Goal: Task Accomplishment & Management: Use online tool/utility

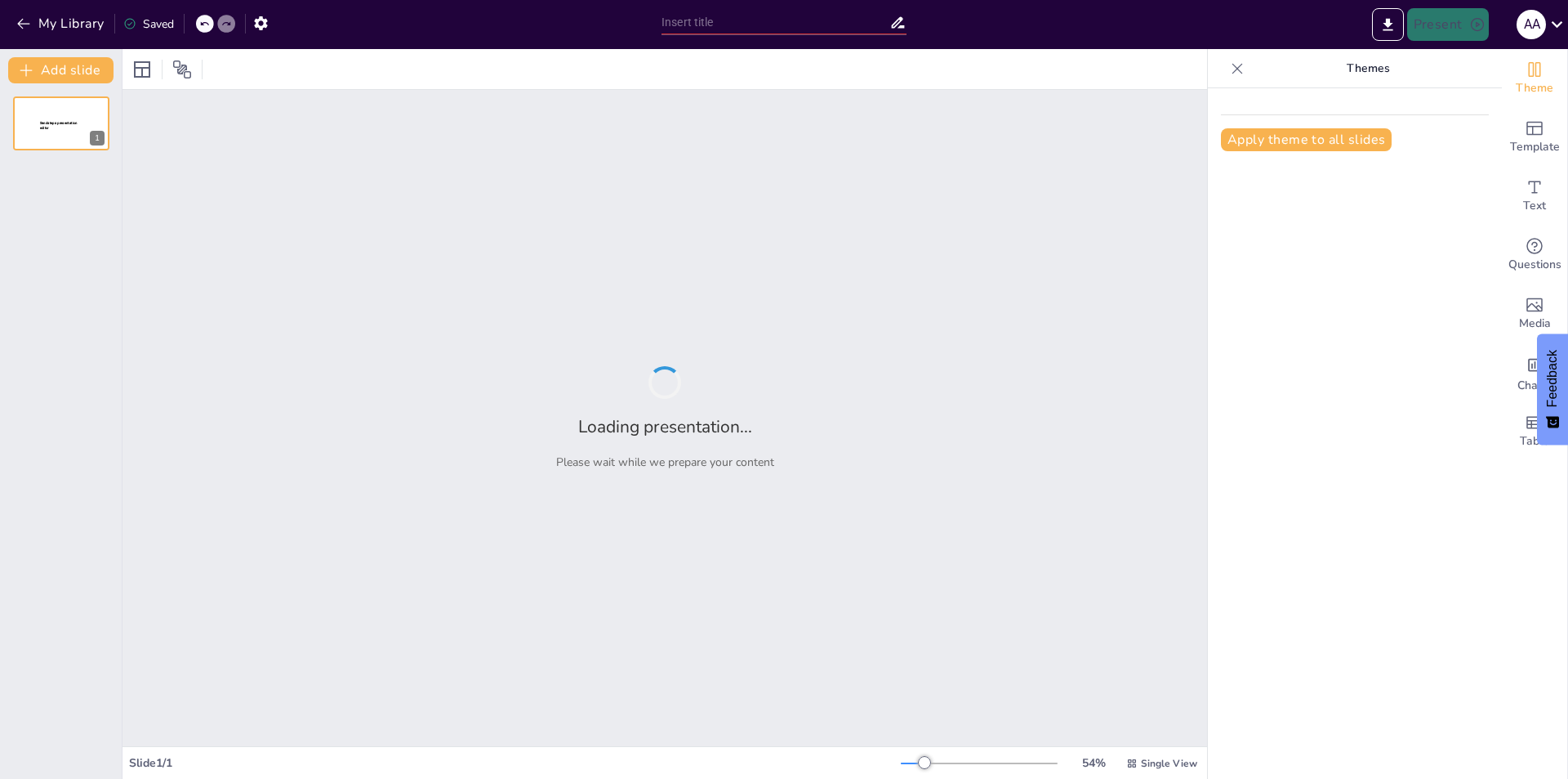
type input "New Sendsteps"
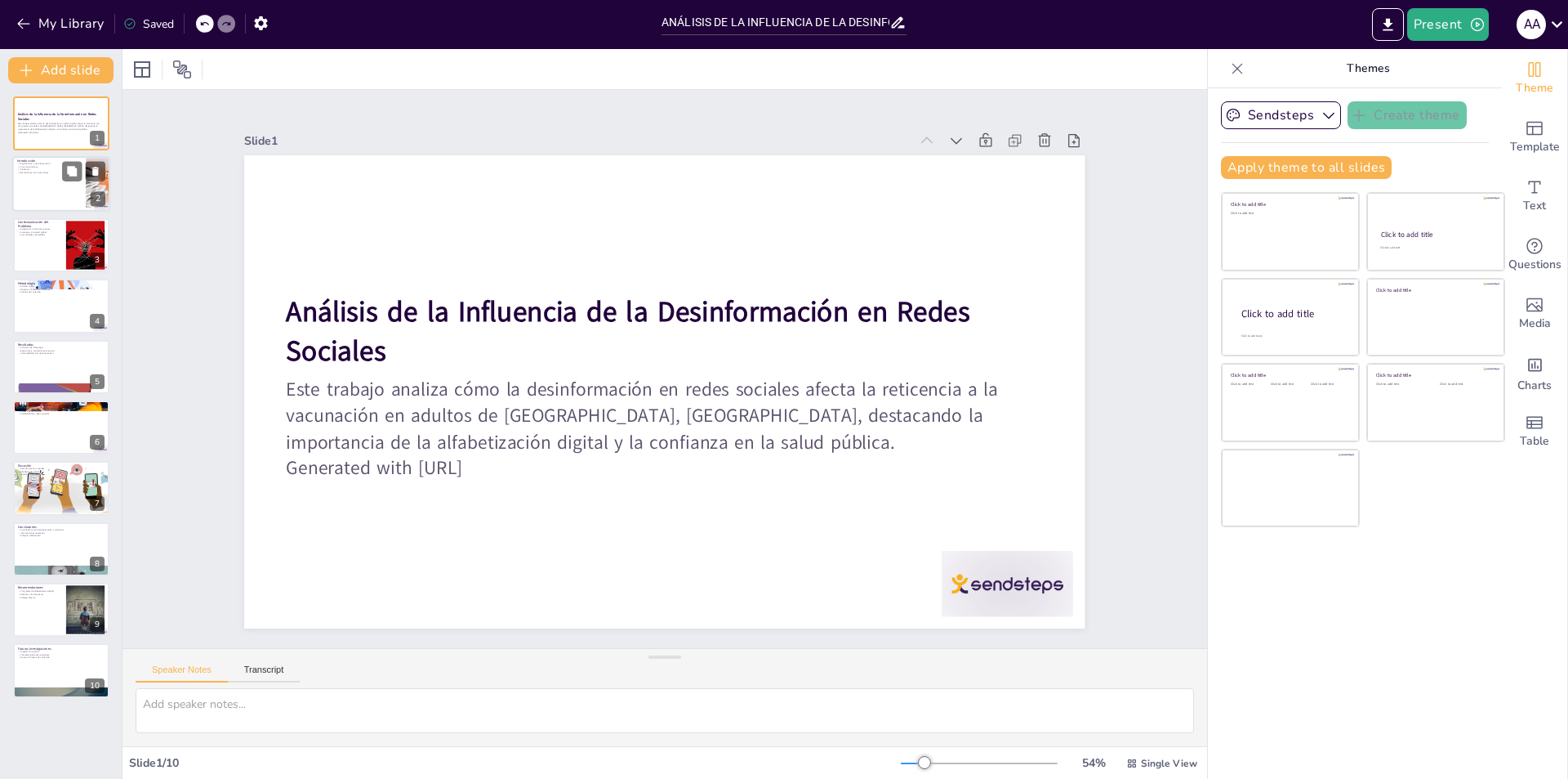
click at [73, 190] on div at bounding box center [61, 184] width 98 height 55
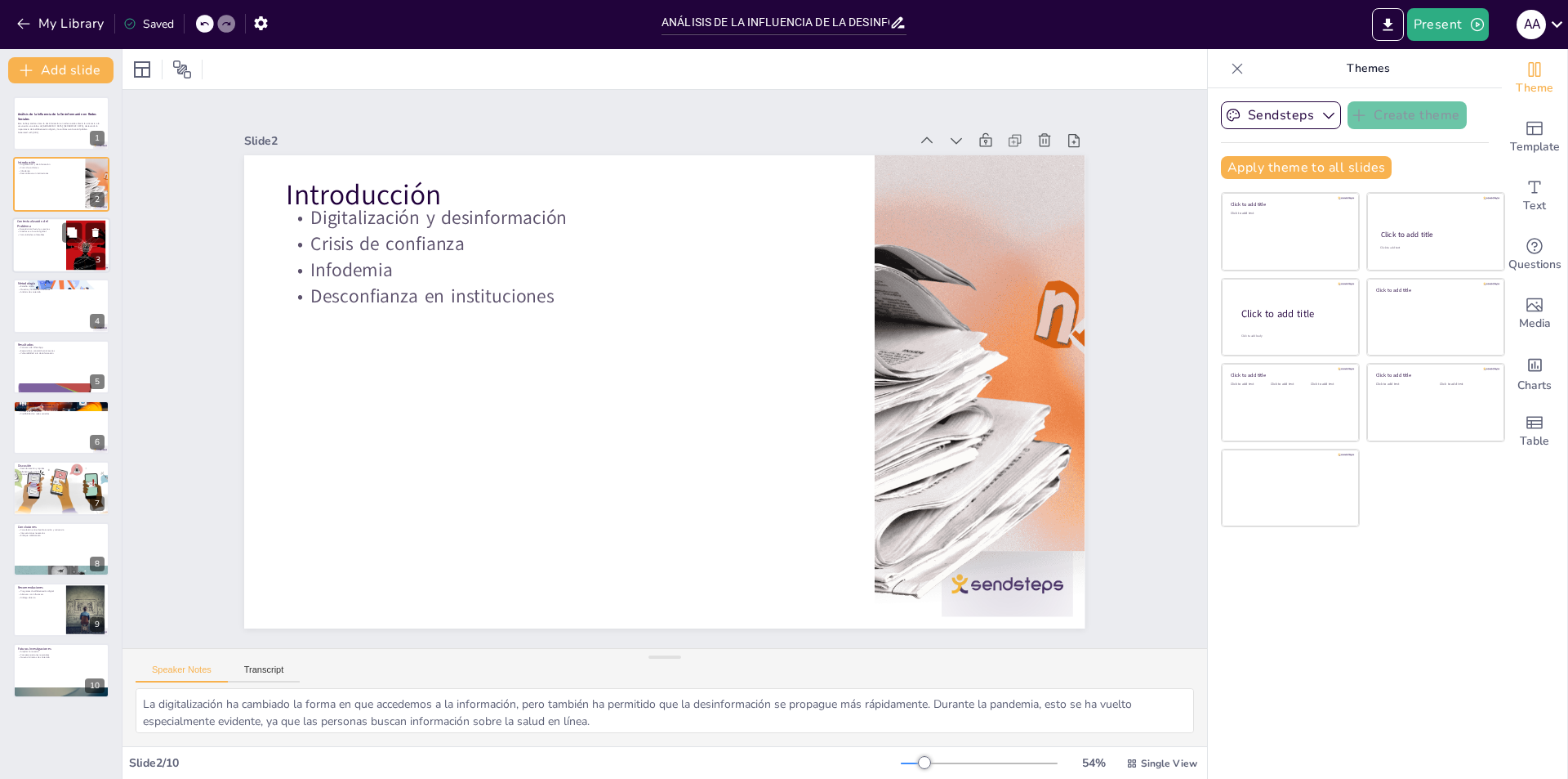
click at [83, 255] on div at bounding box center [86, 244] width 71 height 50
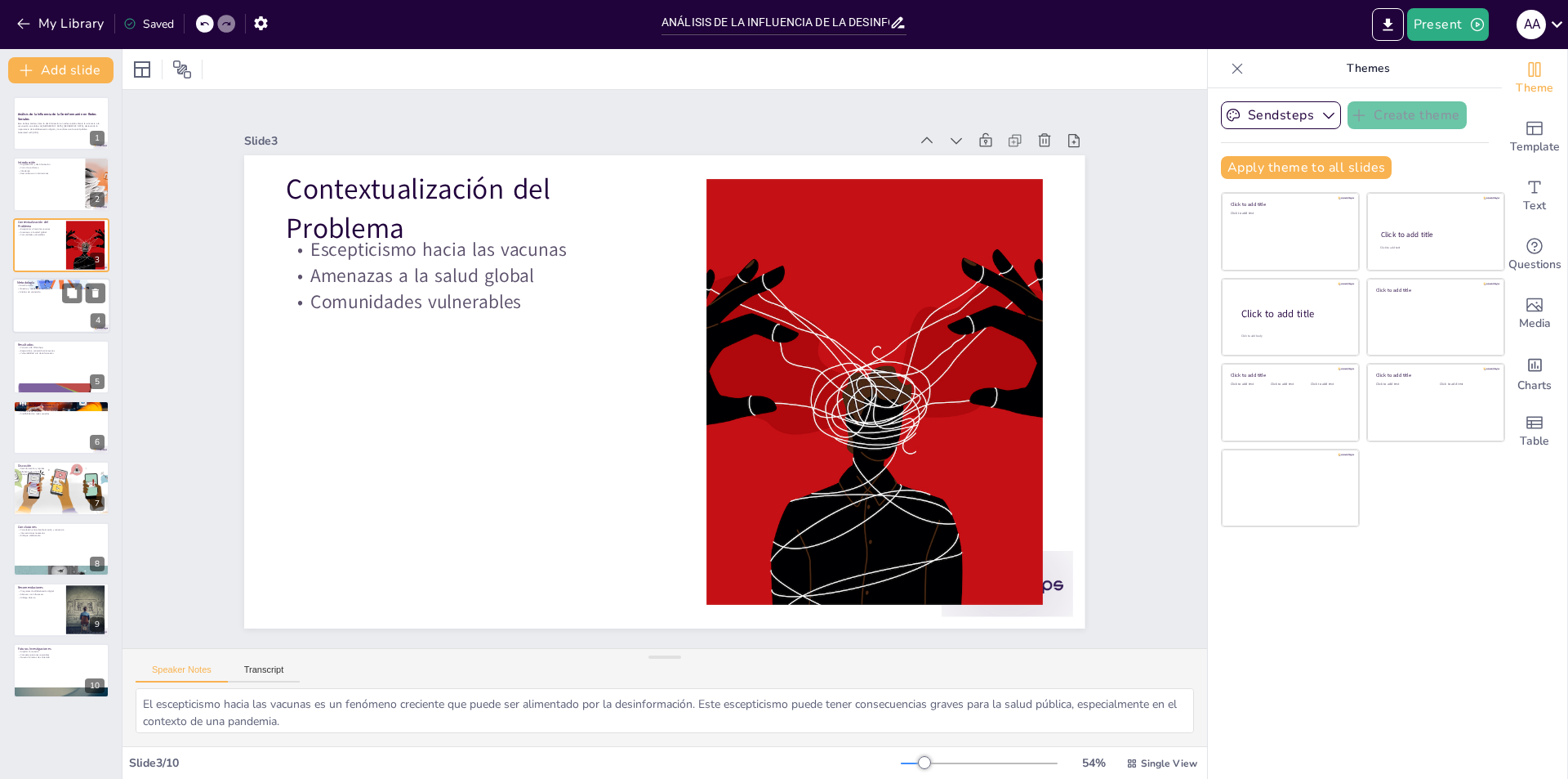
click at [58, 313] on div at bounding box center [61, 305] width 98 height 55
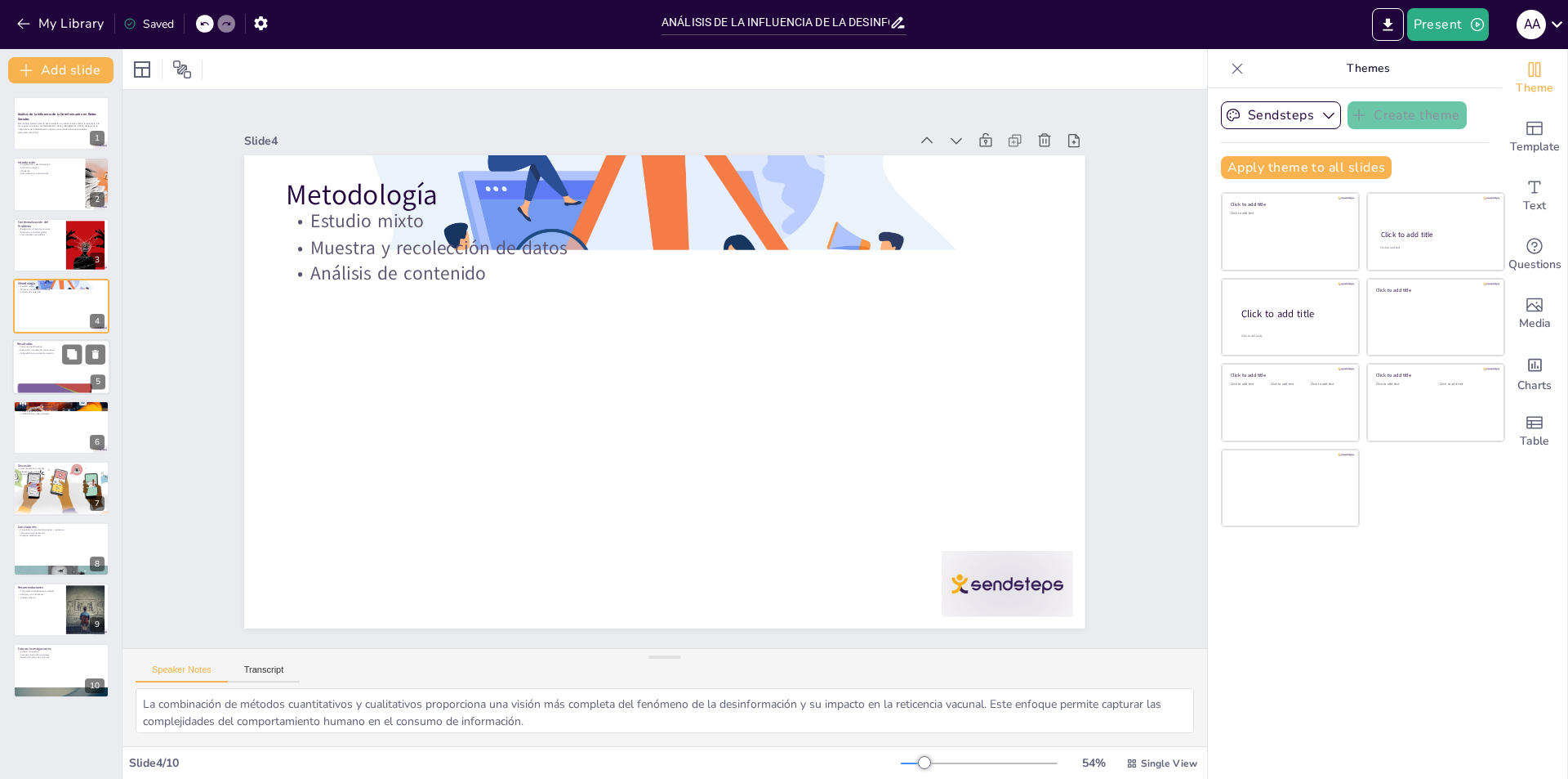
click at [55, 366] on div at bounding box center [61, 366] width 98 height 55
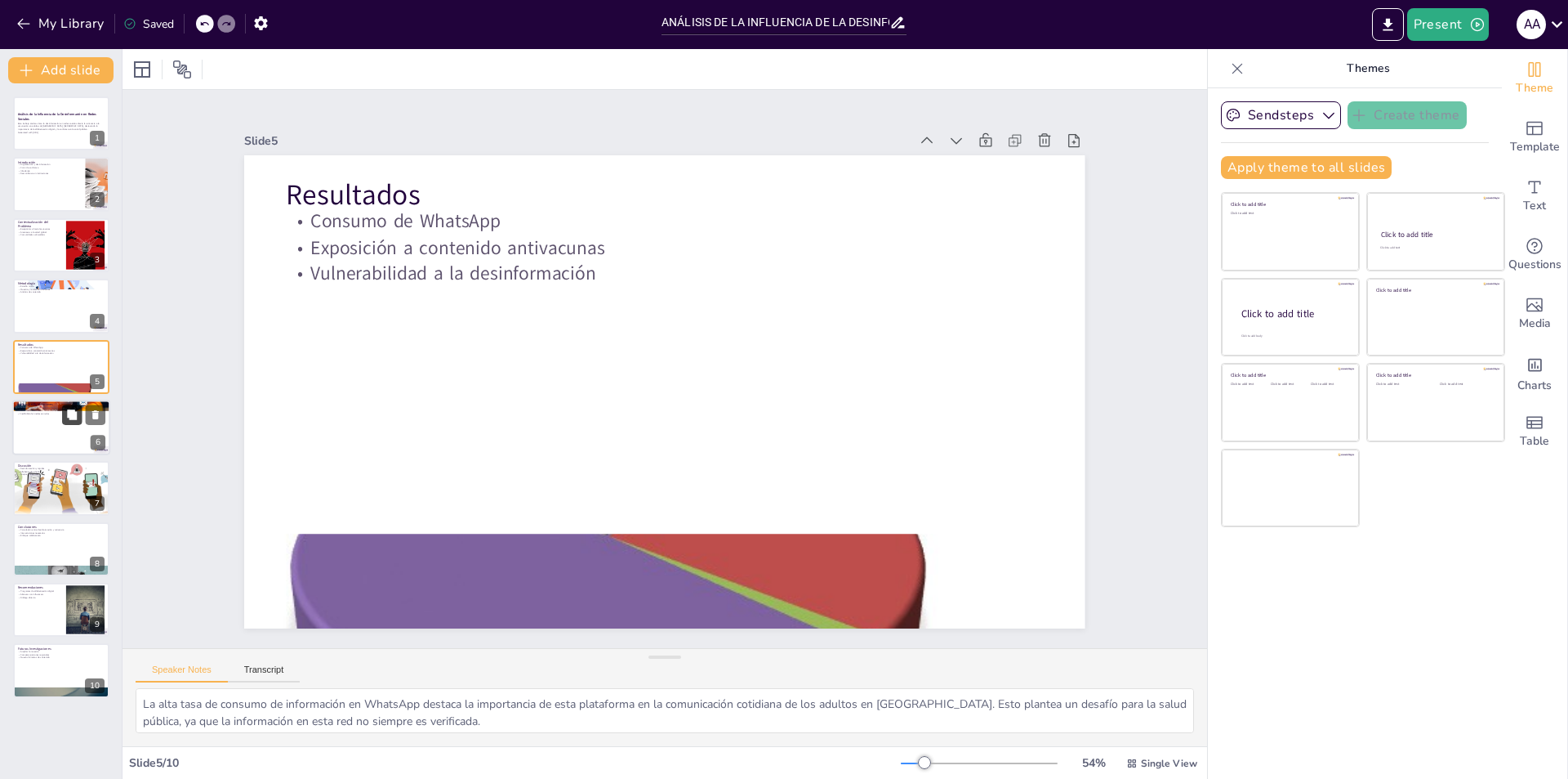
click at [62, 422] on button at bounding box center [72, 414] width 20 height 20
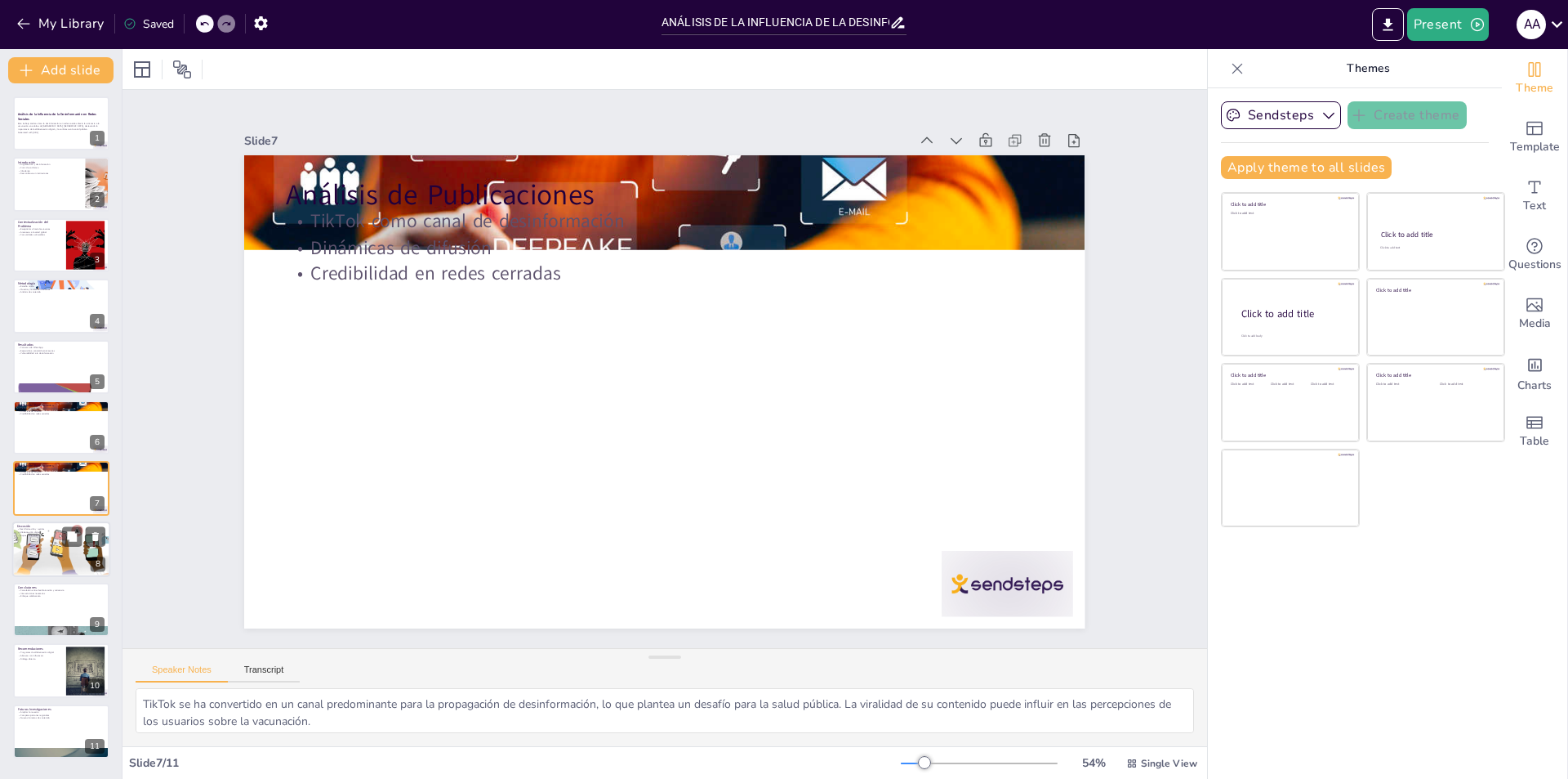
click at [82, 522] on div "Discusión Desinformación y rapidez Alfabetización digital Grupos vulnerables 8" at bounding box center [61, 549] width 98 height 55
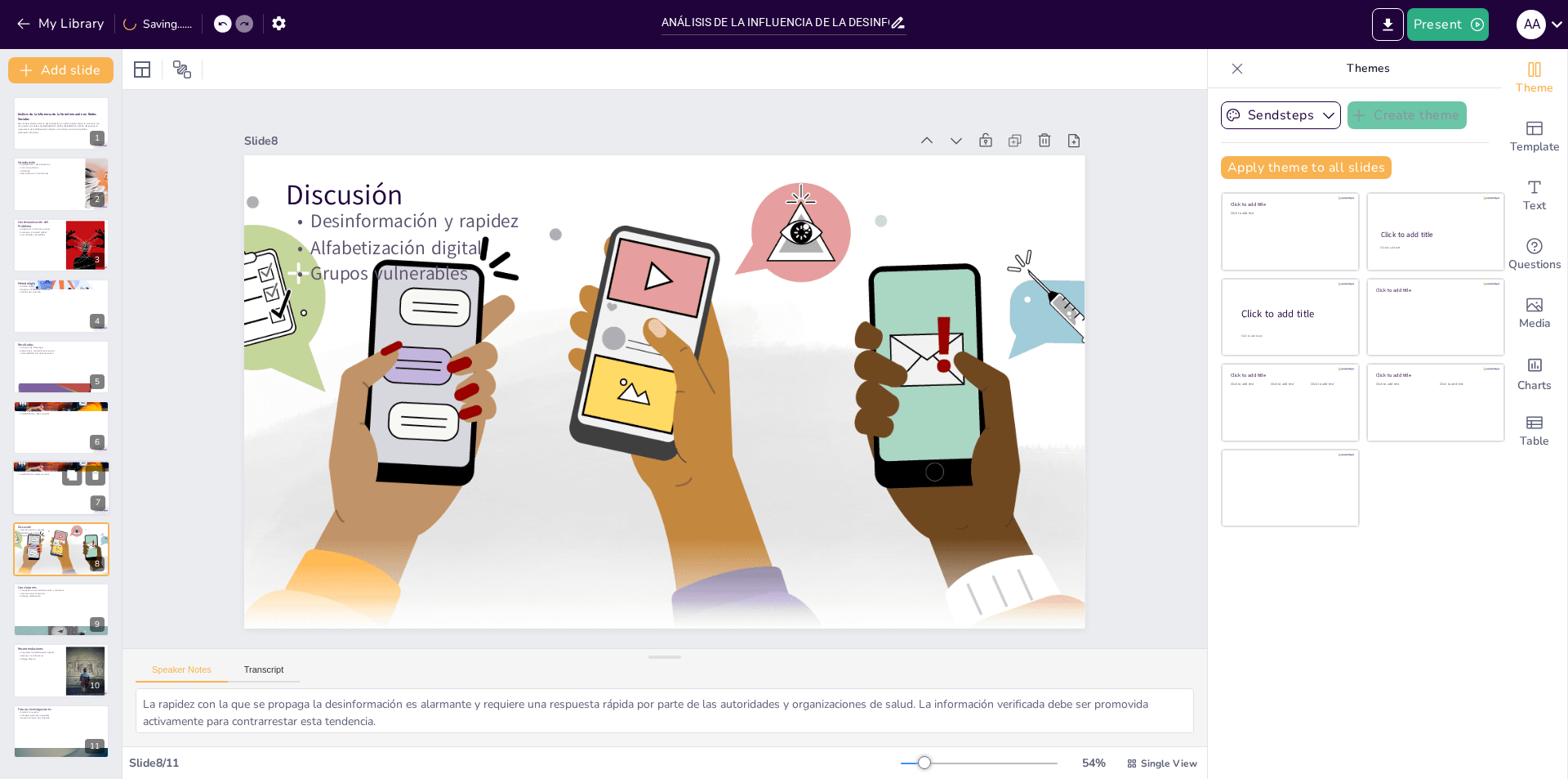
click at [57, 486] on div at bounding box center [61, 488] width 98 height 55
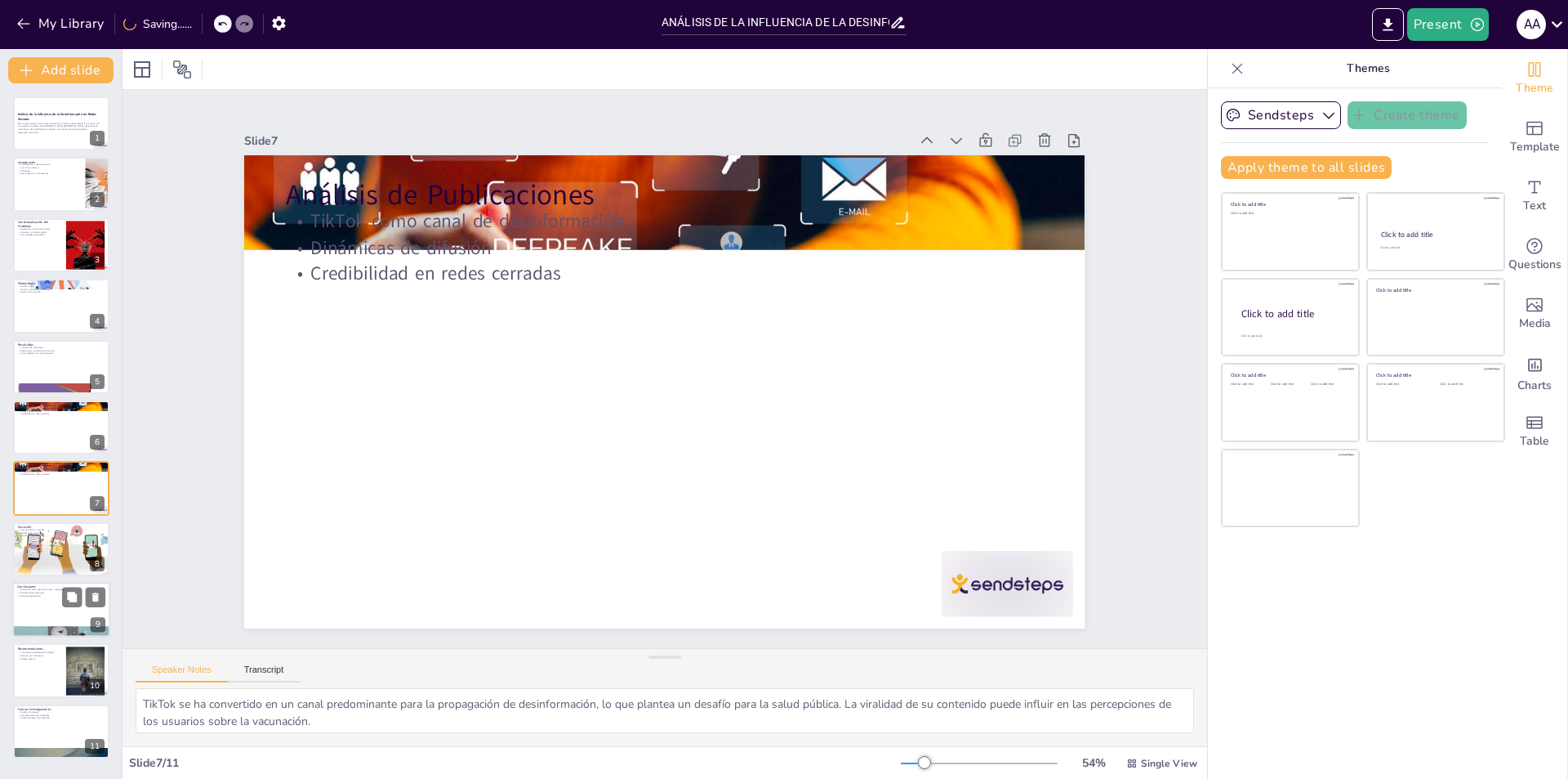
click at [34, 604] on div at bounding box center [61, 609] width 98 height 55
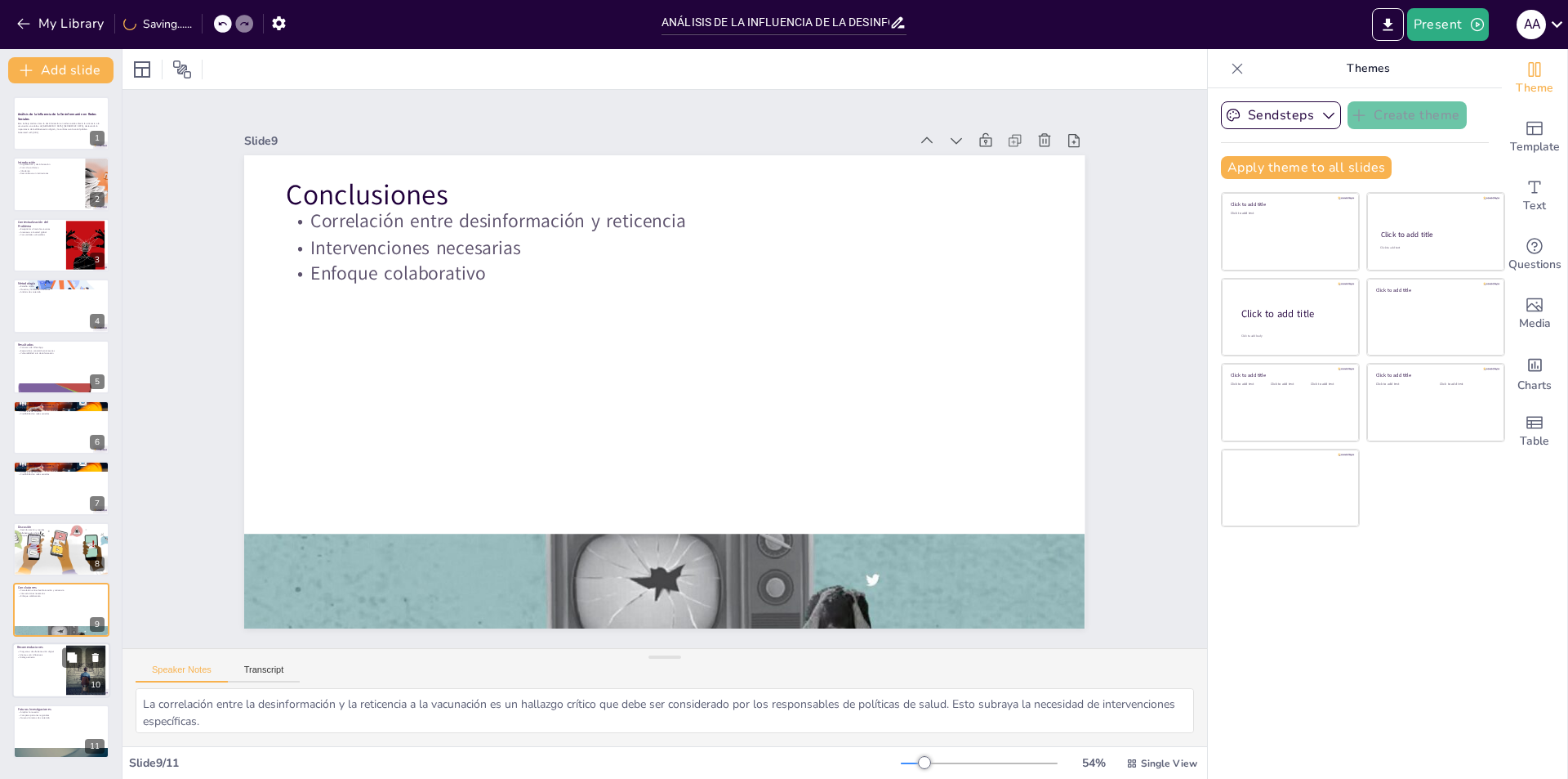
click at [56, 679] on div at bounding box center [61, 670] width 98 height 55
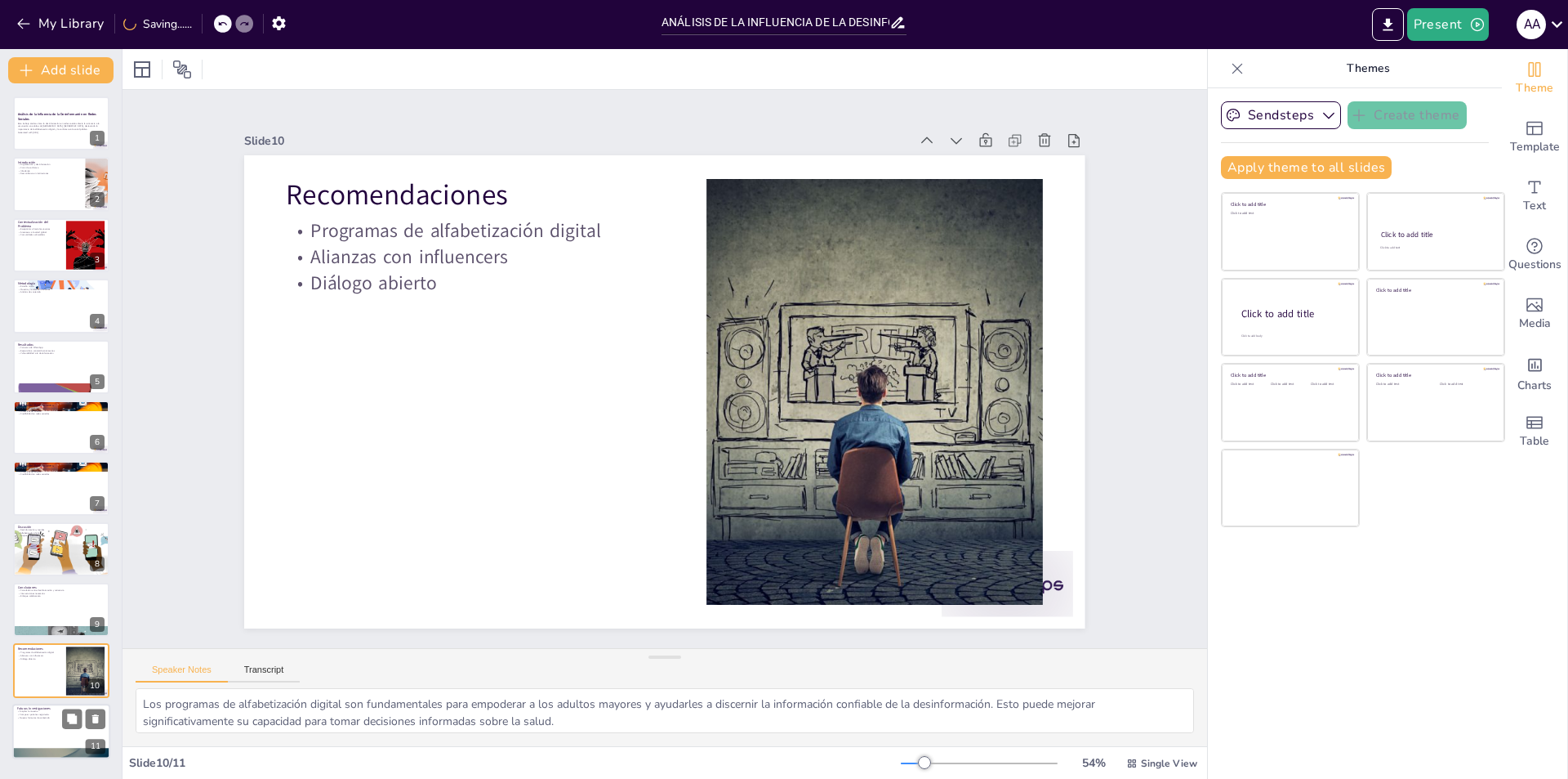
click at [52, 722] on div at bounding box center [61, 731] width 98 height 55
type textarea "Ampliar la muestra en futuros estudios permitirá obtener resultados más represe…"
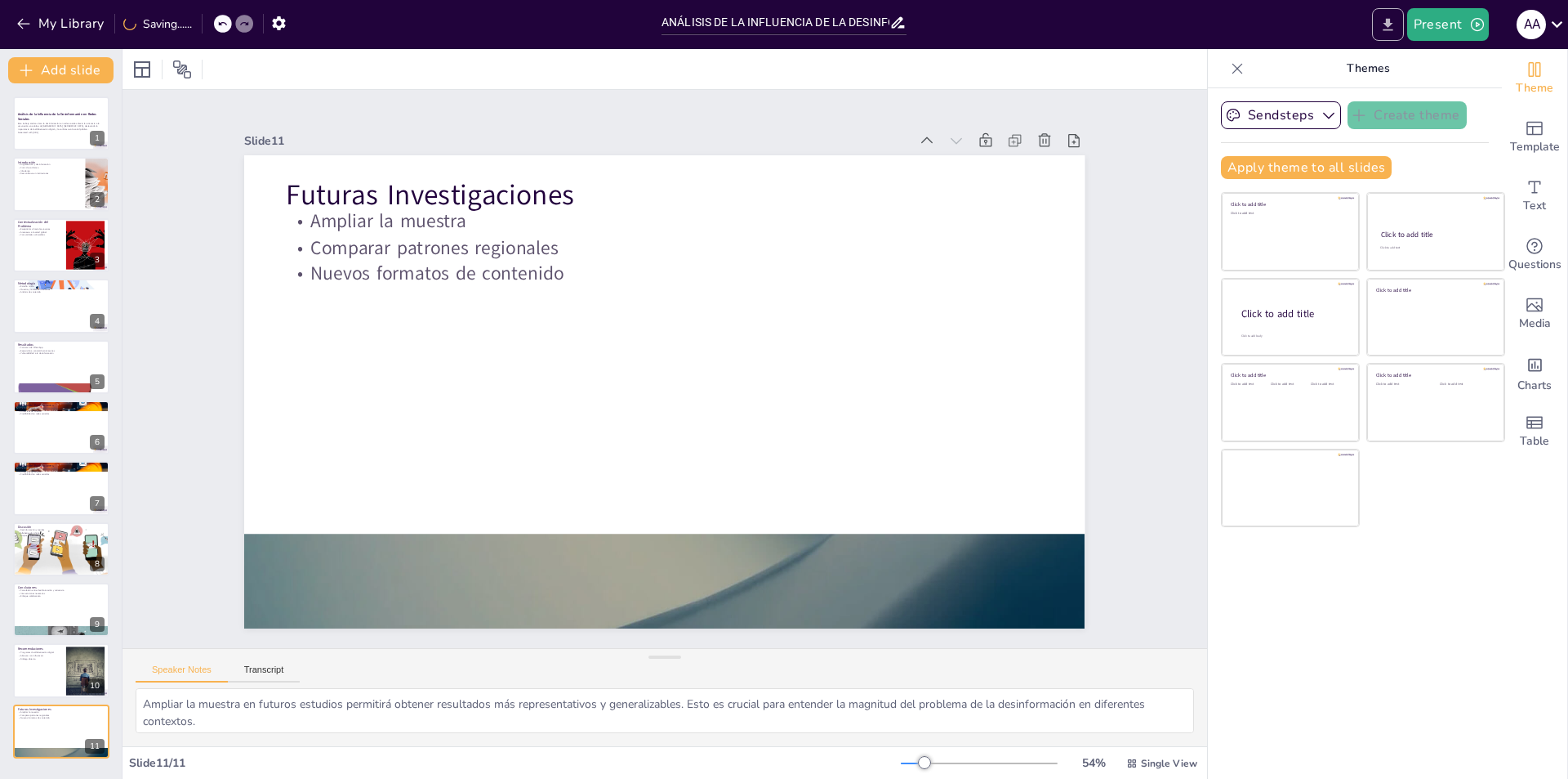
click at [1387, 20] on icon "Export to PowerPoint" at bounding box center [1387, 25] width 17 height 17
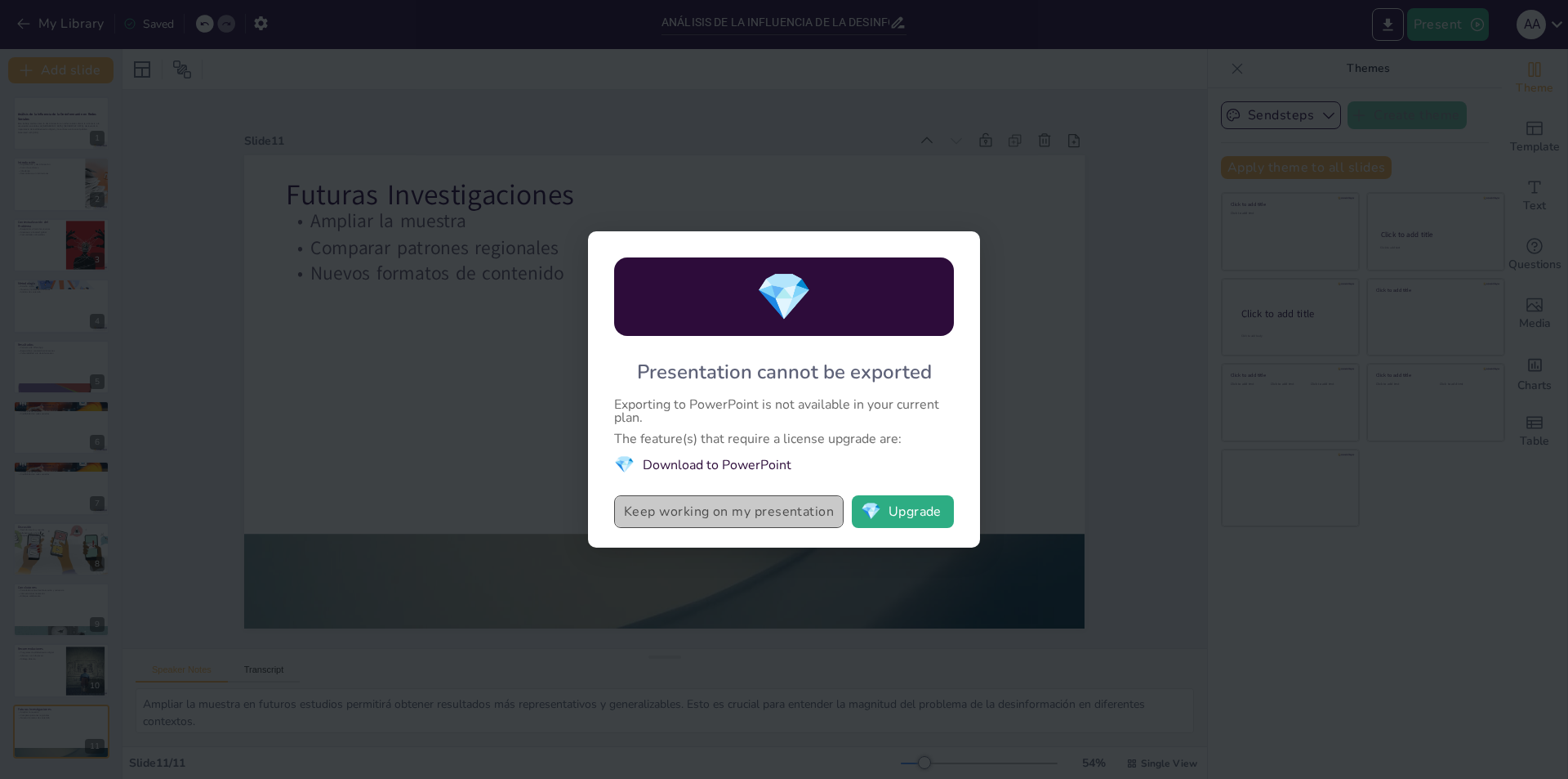
click at [702, 517] on button "Keep working on my presentation" at bounding box center [729, 512] width 229 height 33
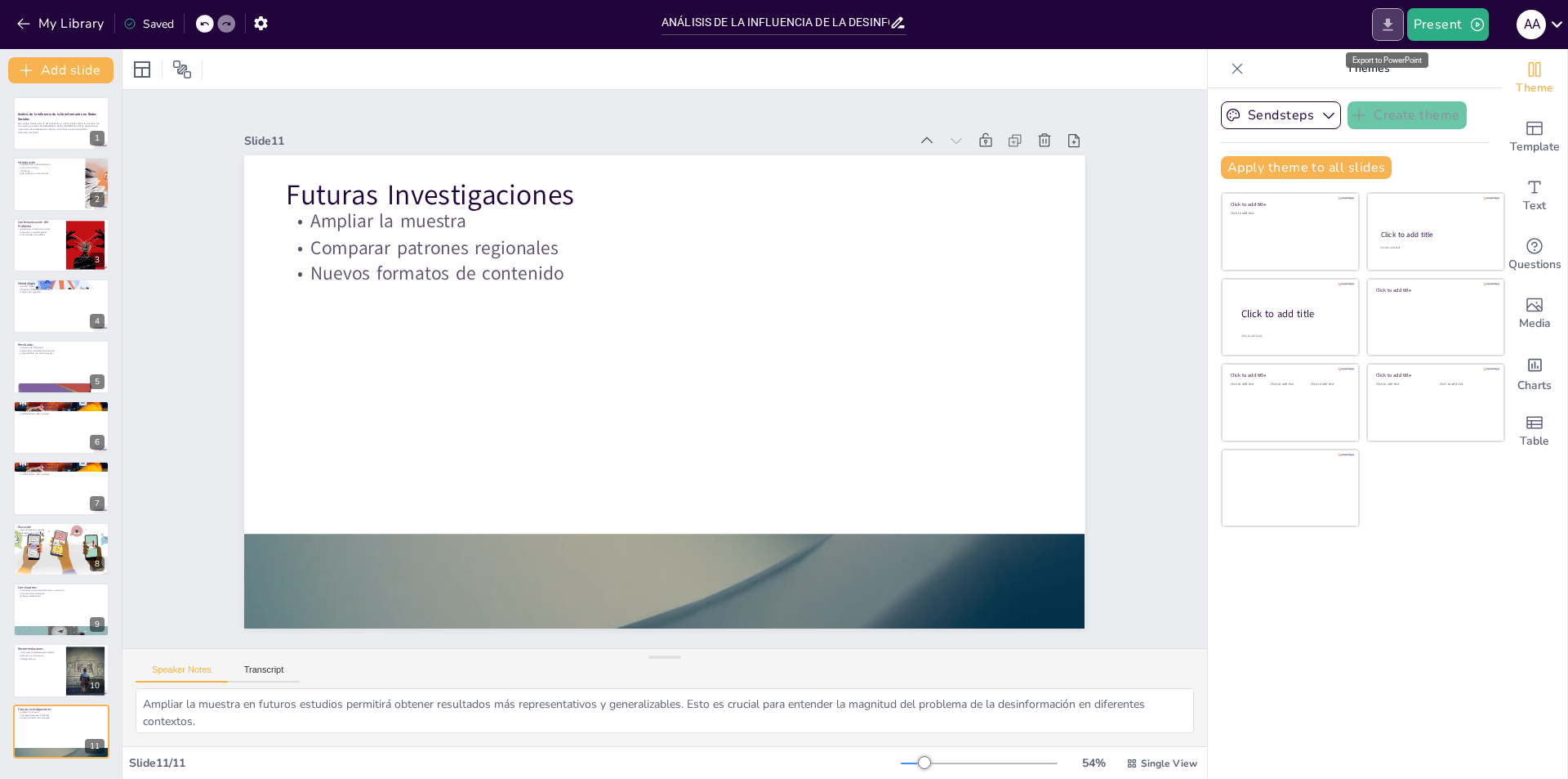
click at [1387, 30] on icon "Export to PowerPoint" at bounding box center [1387, 24] width 10 height 12
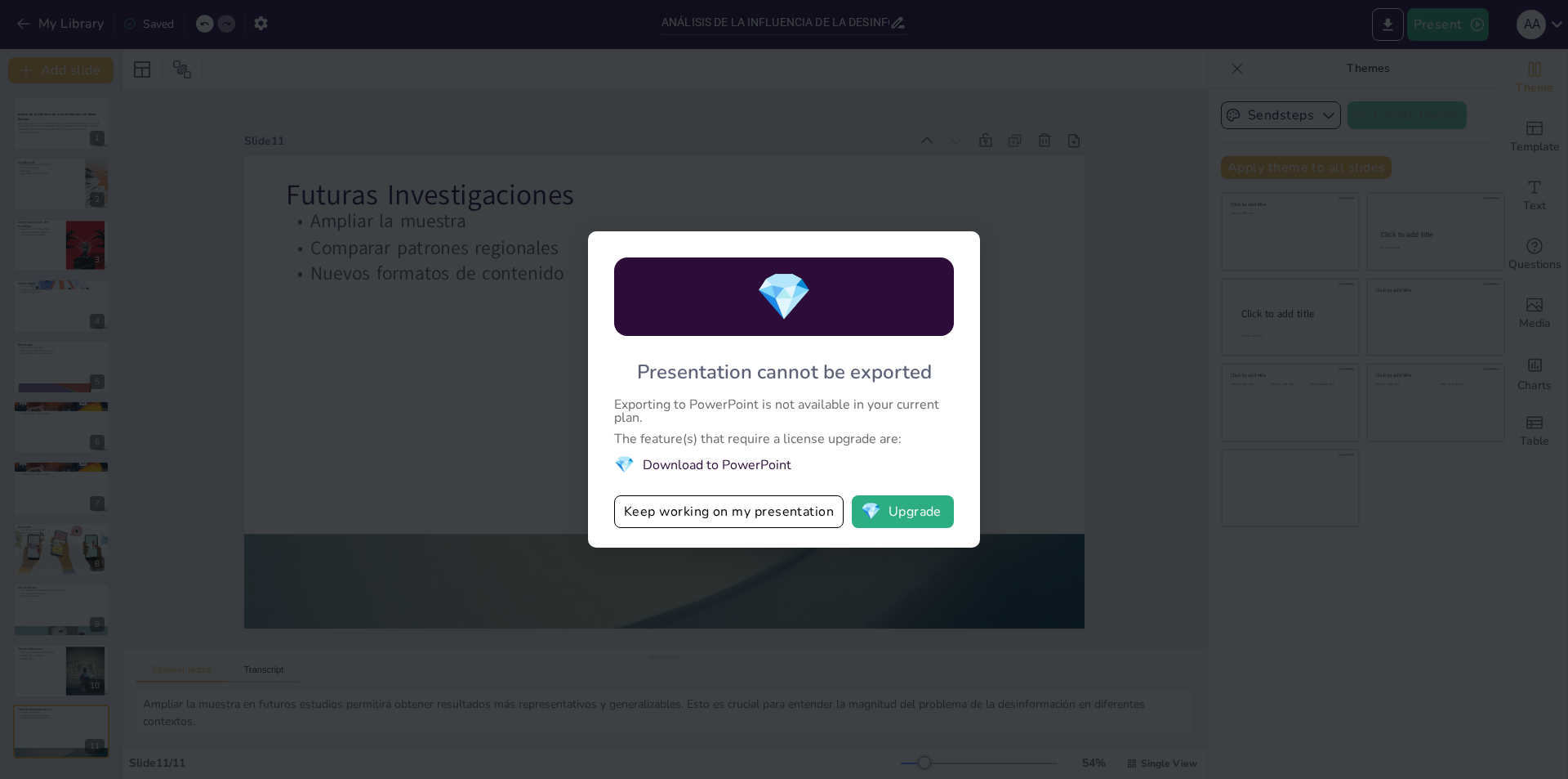
drag, startPoint x: 747, startPoint y: 465, endPoint x: 704, endPoint y: 460, distance: 43.3
click at [741, 463] on li "💎 Download to PowerPoint" at bounding box center [784, 465] width 340 height 22
click at [618, 470] on span "💎" at bounding box center [624, 465] width 21 height 22
drag, startPoint x: 624, startPoint y: 463, endPoint x: 638, endPoint y: 463, distance: 14.0
click at [629, 463] on span "💎" at bounding box center [624, 465] width 21 height 22
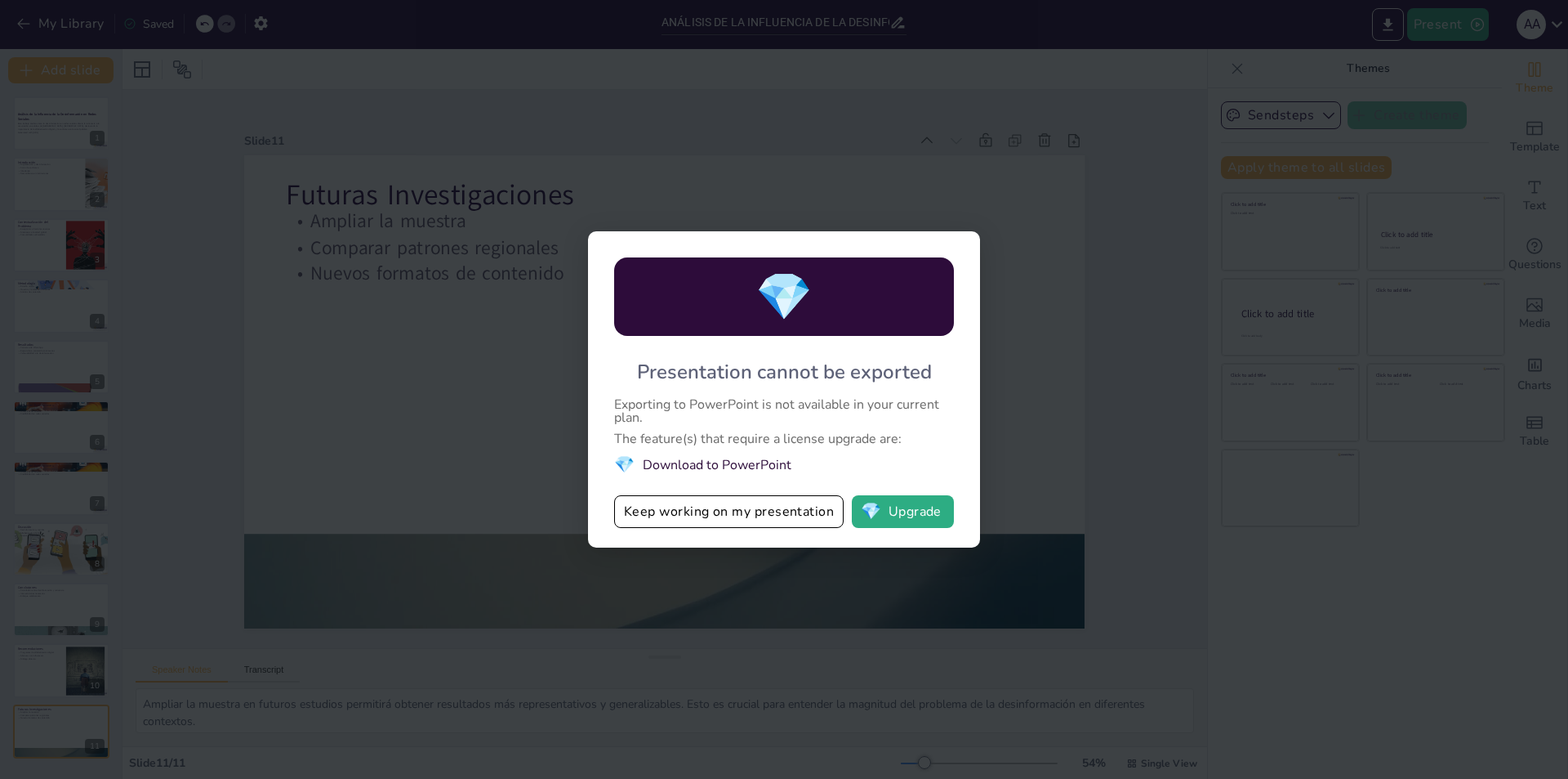
click at [1048, 205] on div "💎 Presentation cannot be exported Exporting to PowerPoint is not available in y…" at bounding box center [784, 390] width 1568 height 779
click at [962, 242] on div "💎 Presentation cannot be exported Exporting to PowerPoint is not available in y…" at bounding box center [784, 389] width 392 height 316
click at [752, 205] on div "💎 Presentation cannot be exported Exporting to PowerPoint is not available in y…" at bounding box center [784, 390] width 1568 height 779
click at [519, 413] on div "💎 Presentation cannot be exported Exporting to PowerPoint is not available in y…" at bounding box center [784, 390] width 1568 height 779
click at [729, 498] on button "Keep working on my presentation" at bounding box center [729, 512] width 229 height 33
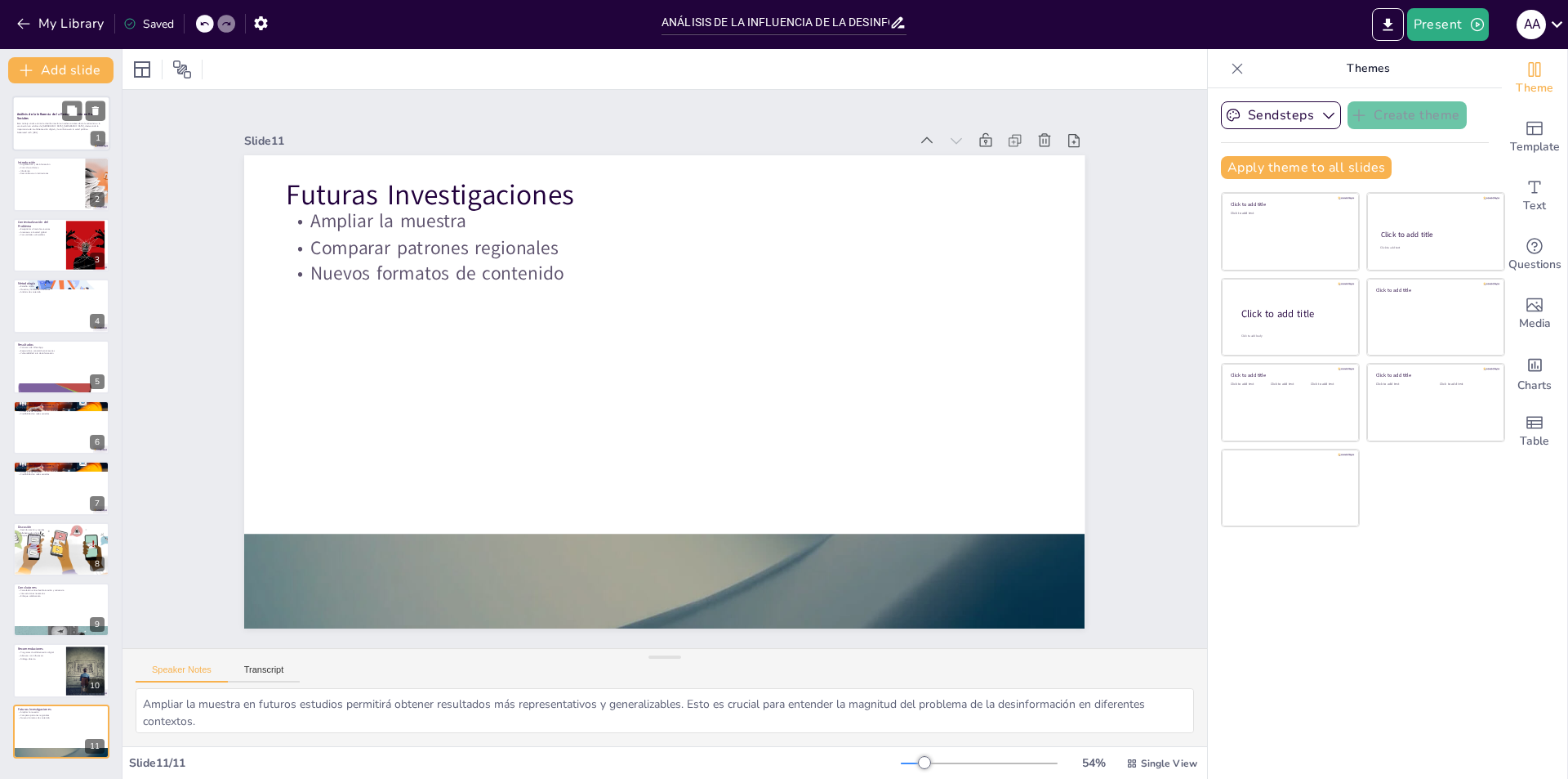
click at [51, 120] on p "Análisis de la Influencia de la Desinformación en Redes Sociales" at bounding box center [61, 116] width 88 height 9
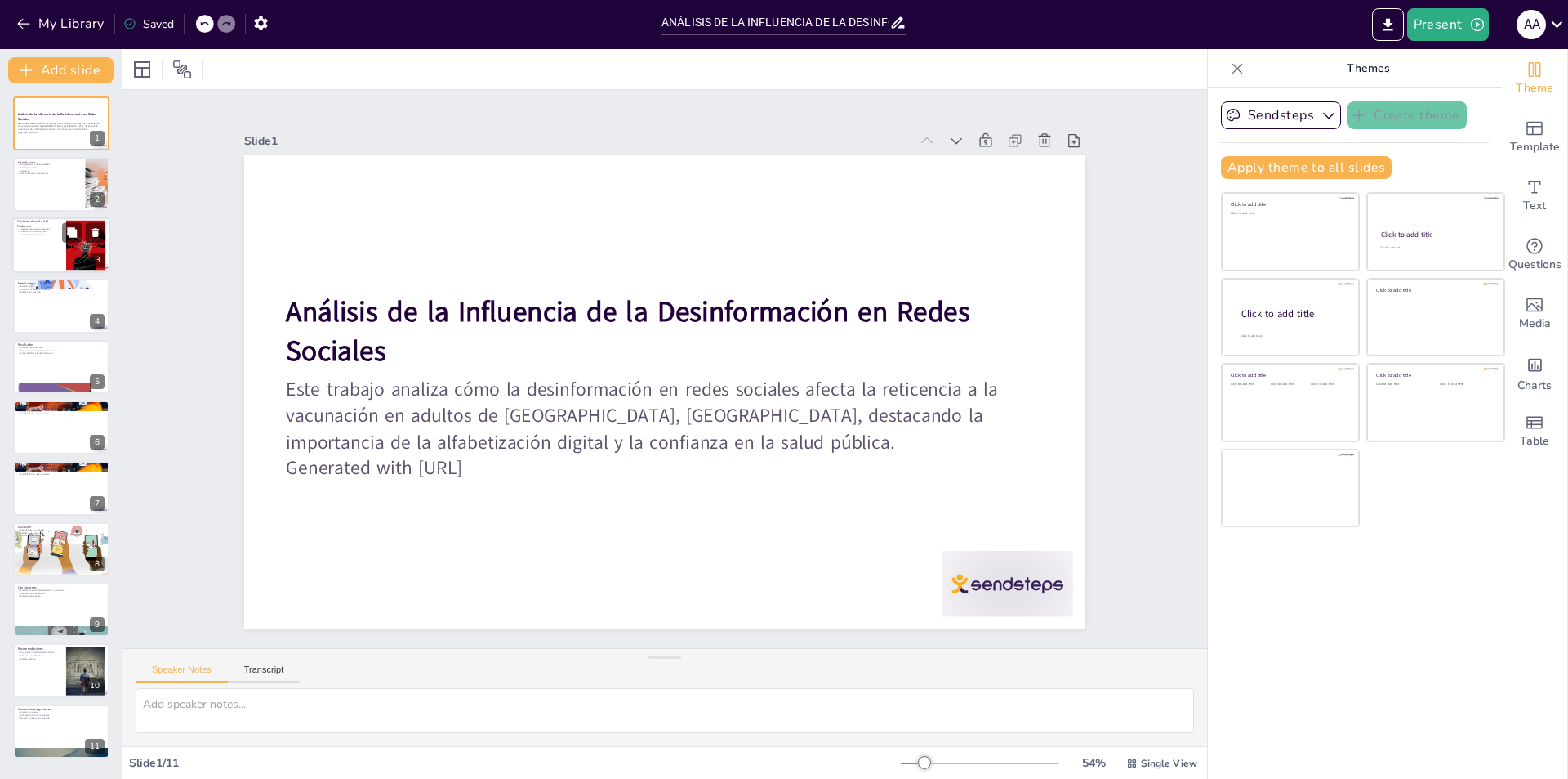
click at [53, 229] on p "Amenazas a la salud global" at bounding box center [39, 231] width 44 height 3
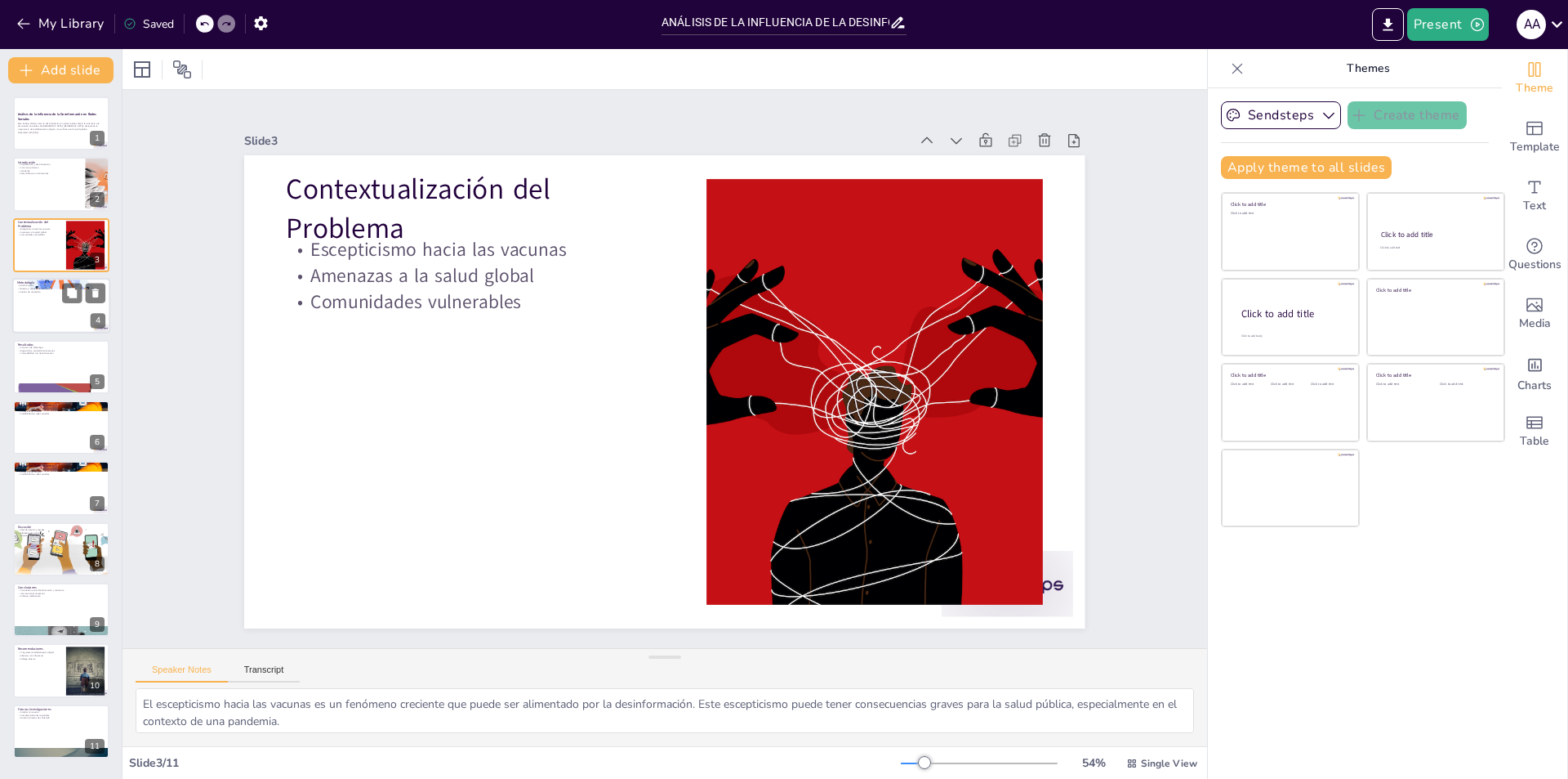
click at [57, 319] on div at bounding box center [61, 305] width 98 height 55
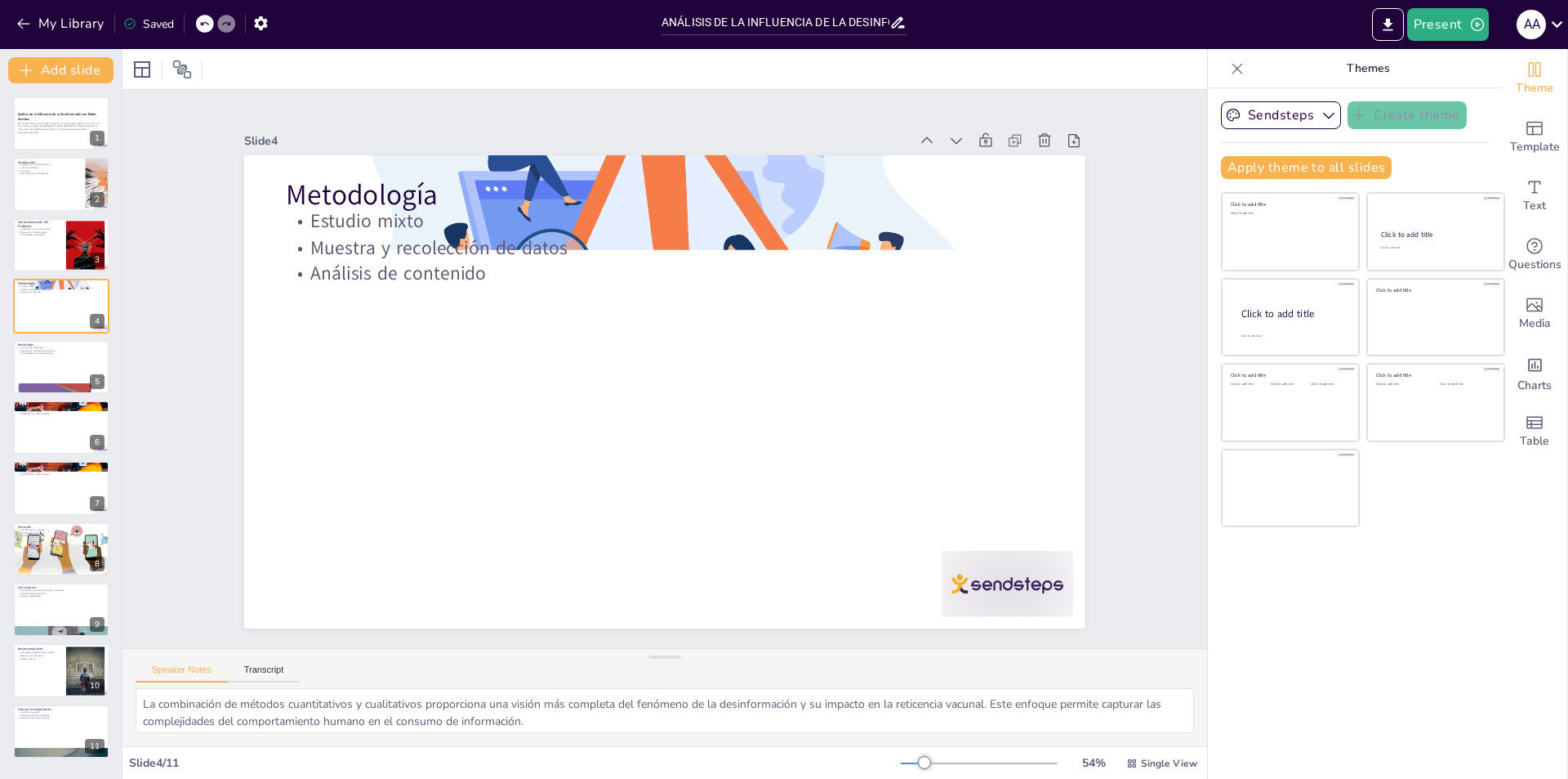
click at [51, 399] on div "Análisis de la Influencia de la Desinformación en Redes Sociales Este trabajo a…" at bounding box center [61, 427] width 122 height 662
click at [67, 456] on div "Análisis de la Influencia de la Desinformación en Redes Sociales Este trabajo a…" at bounding box center [61, 427] width 122 height 662
click at [46, 423] on div at bounding box center [61, 427] width 98 height 55
type textarea "TikTok se ha convertido en un canal predominante para la propagación de desinfo…"
